Goal: Transaction & Acquisition: Purchase product/service

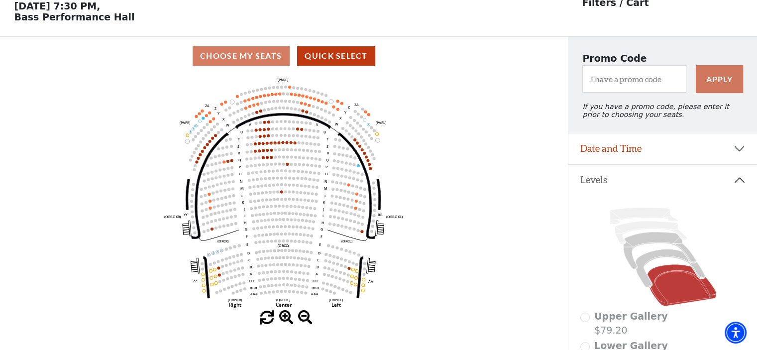
scroll to position [46, 0]
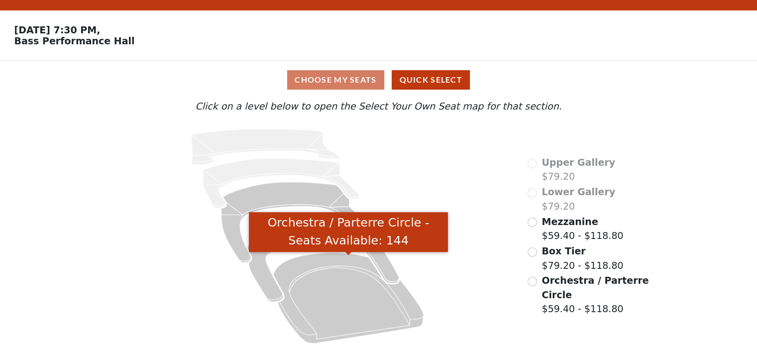
click at [343, 292] on icon "Orchestra / Parterre Circle - Seats Available: 144" at bounding box center [348, 297] width 150 height 91
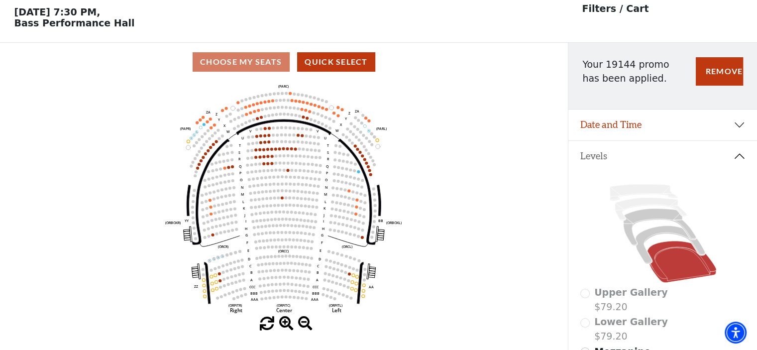
scroll to position [46, 0]
